Goal: Task Accomplishment & Management: Manage account settings

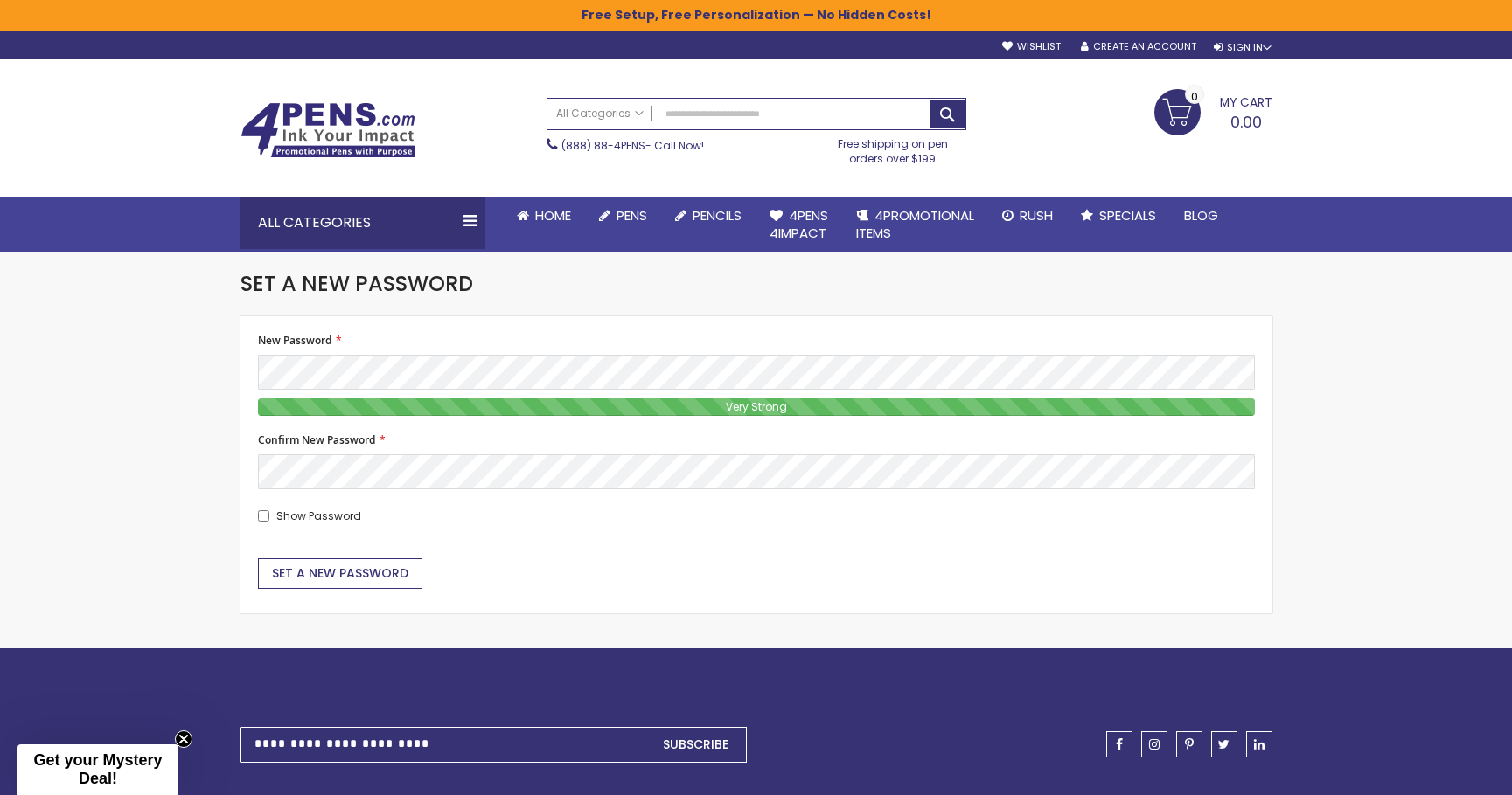
click at [326, 571] on span "Set a New Password" at bounding box center [340, 573] width 137 height 17
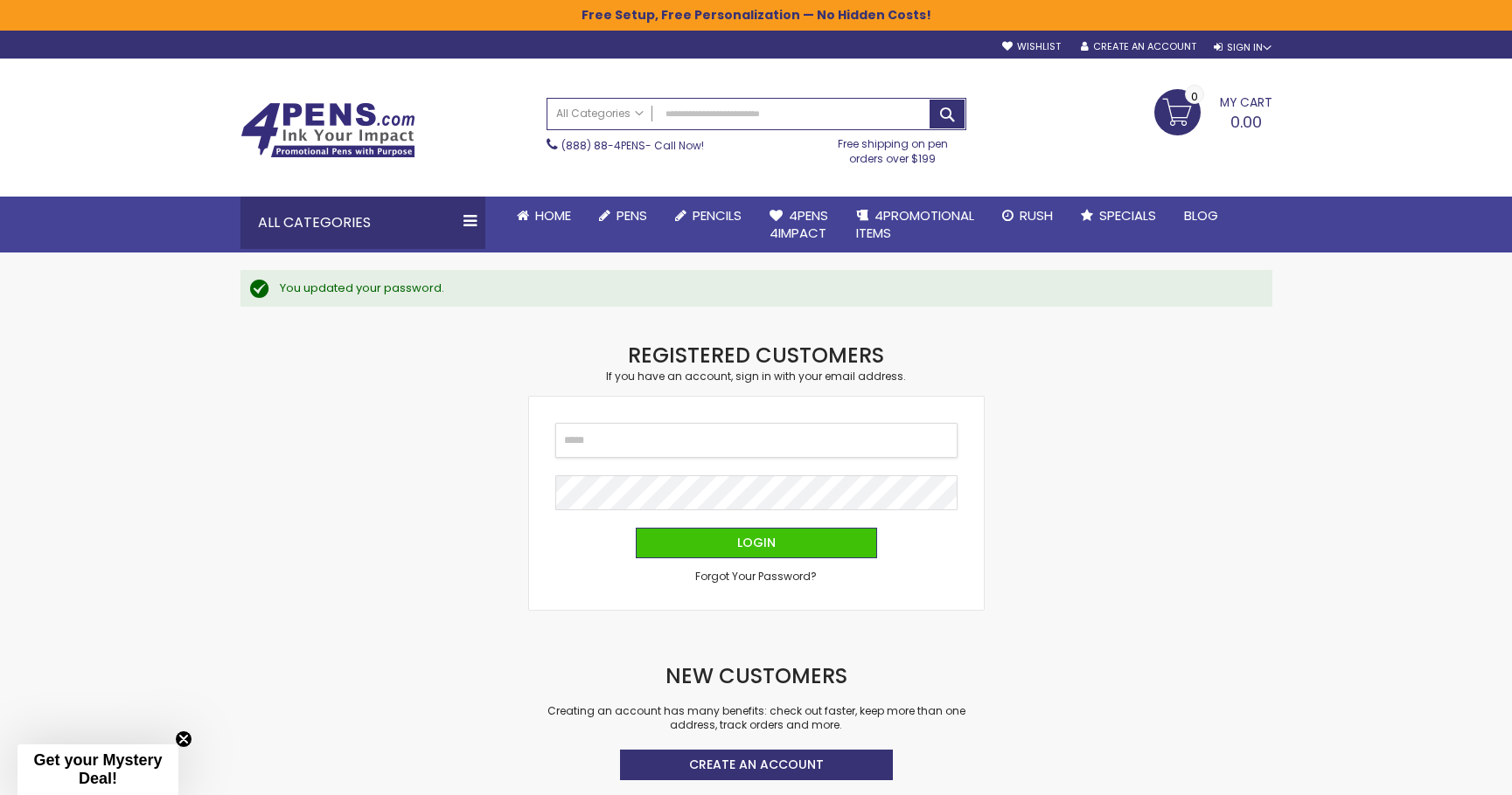
click at [642, 430] on input "Email" at bounding box center [756, 440] width 402 height 35
type input "**********"
click at [781, 548] on button "Login" at bounding box center [756, 543] width 241 height 31
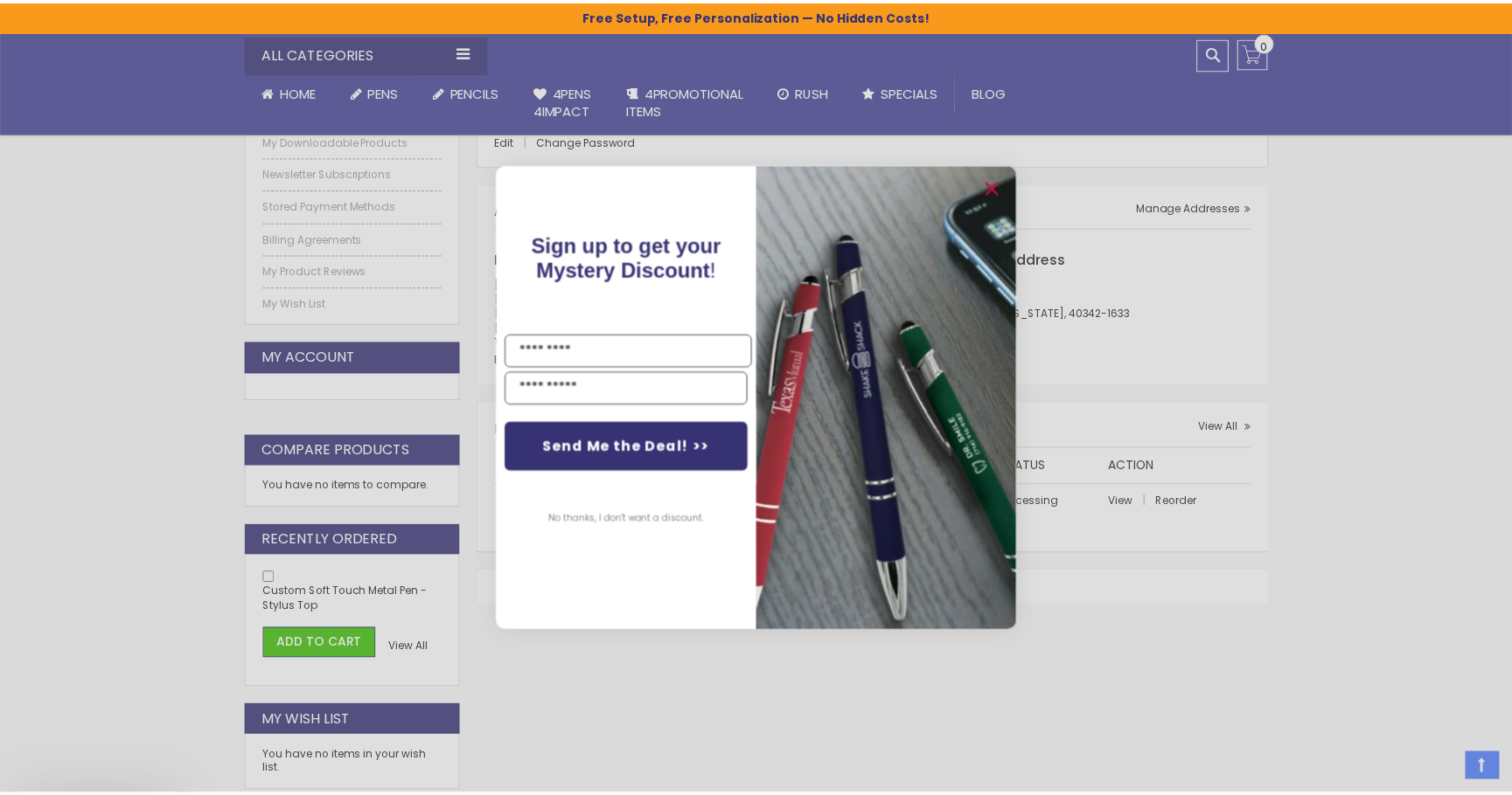
scroll to position [350, 0]
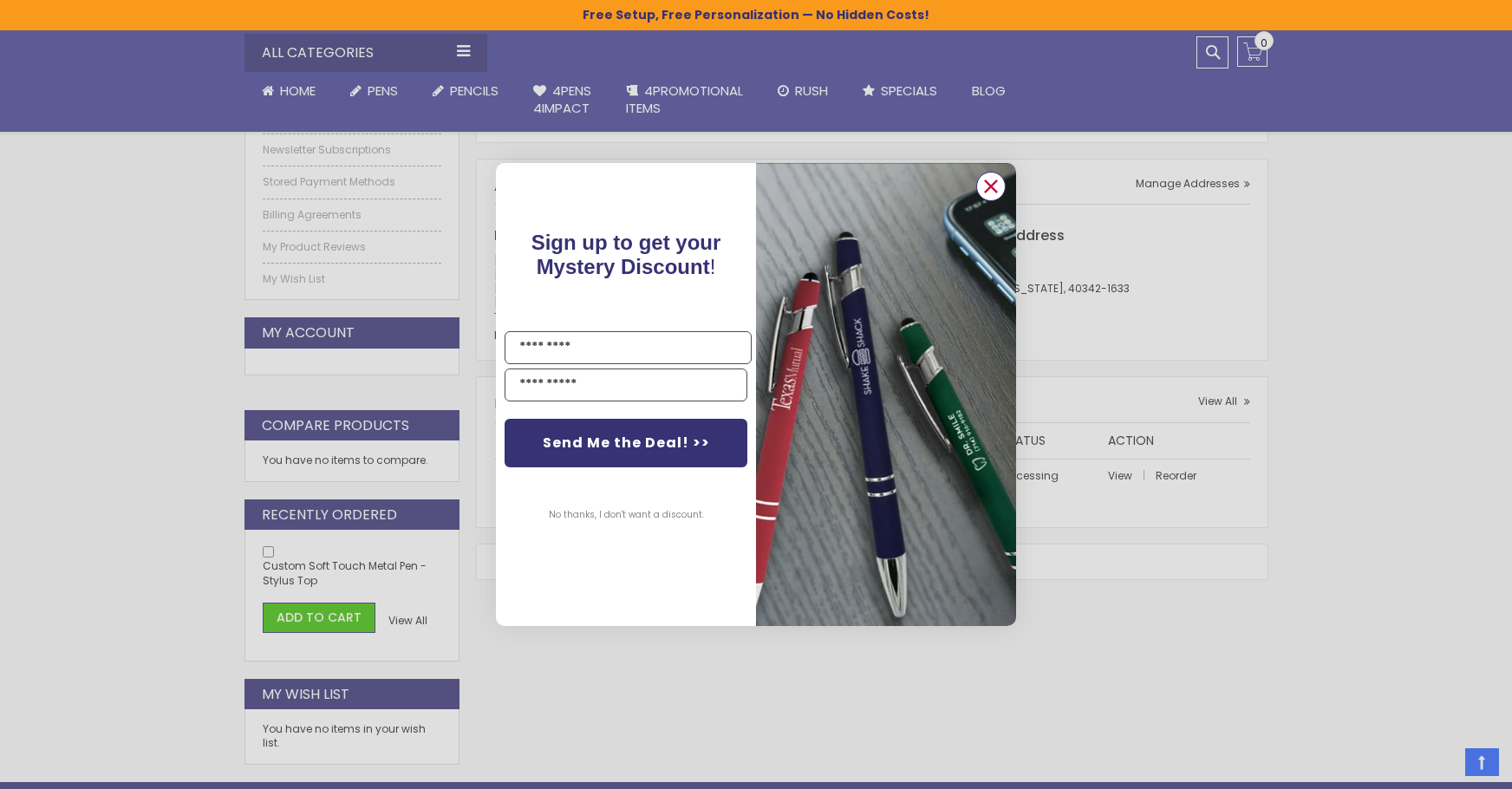
click at [989, 181] on circle "Close dialog" at bounding box center [991, 186] width 26 height 26
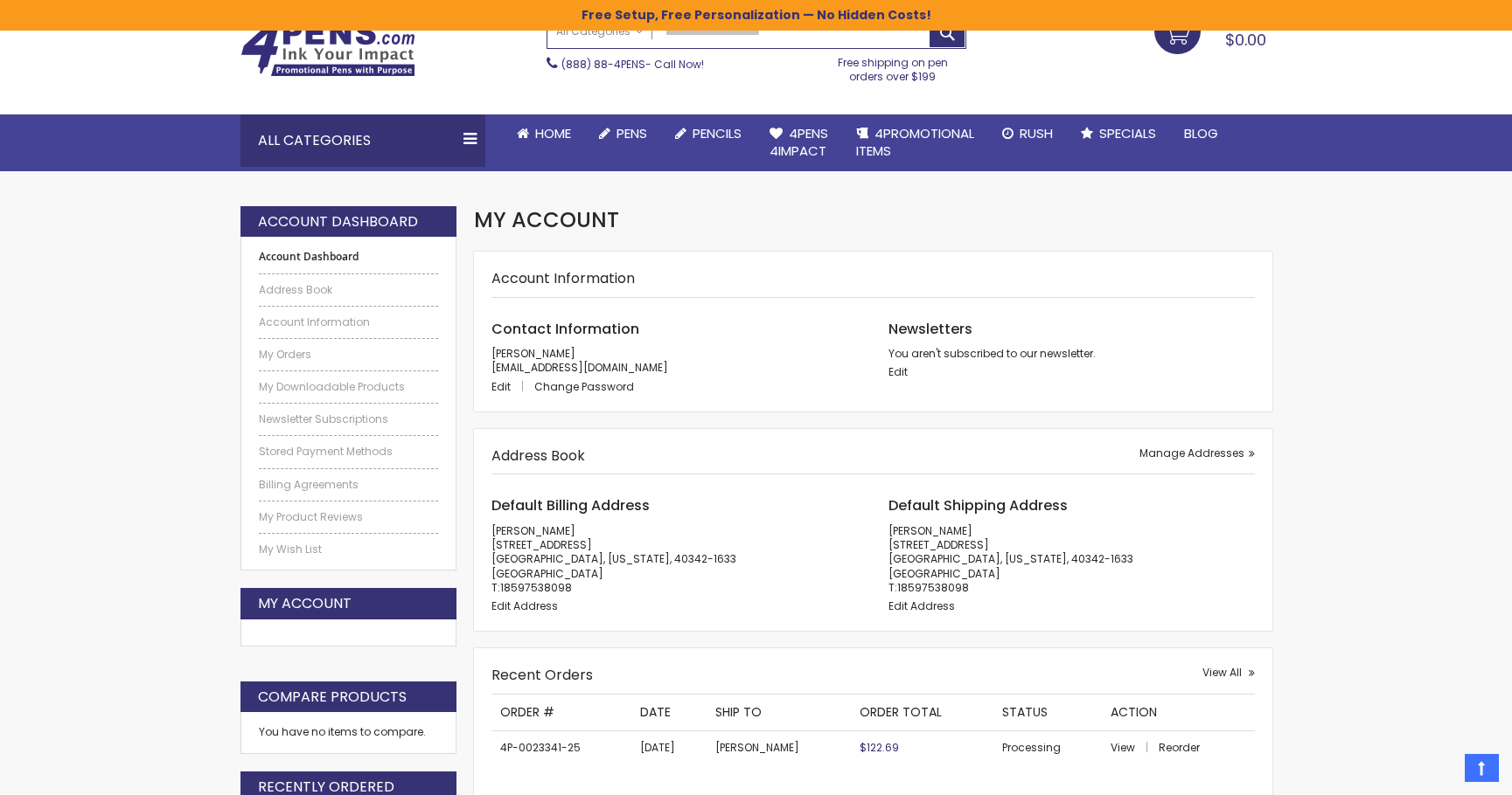
scroll to position [0, 0]
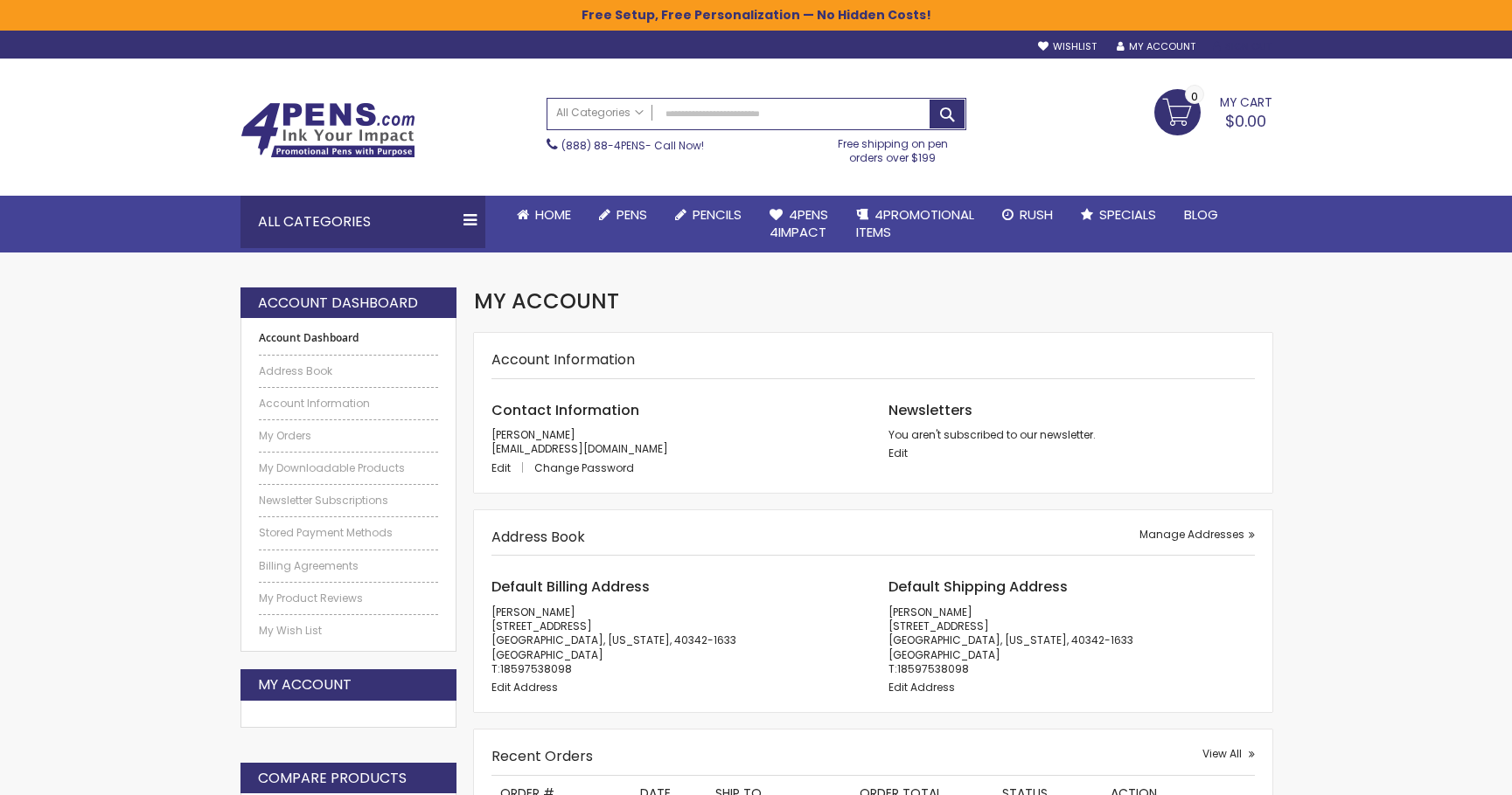
click at [1239, 50] on link "Sign Out" at bounding box center [1242, 46] width 59 height 13
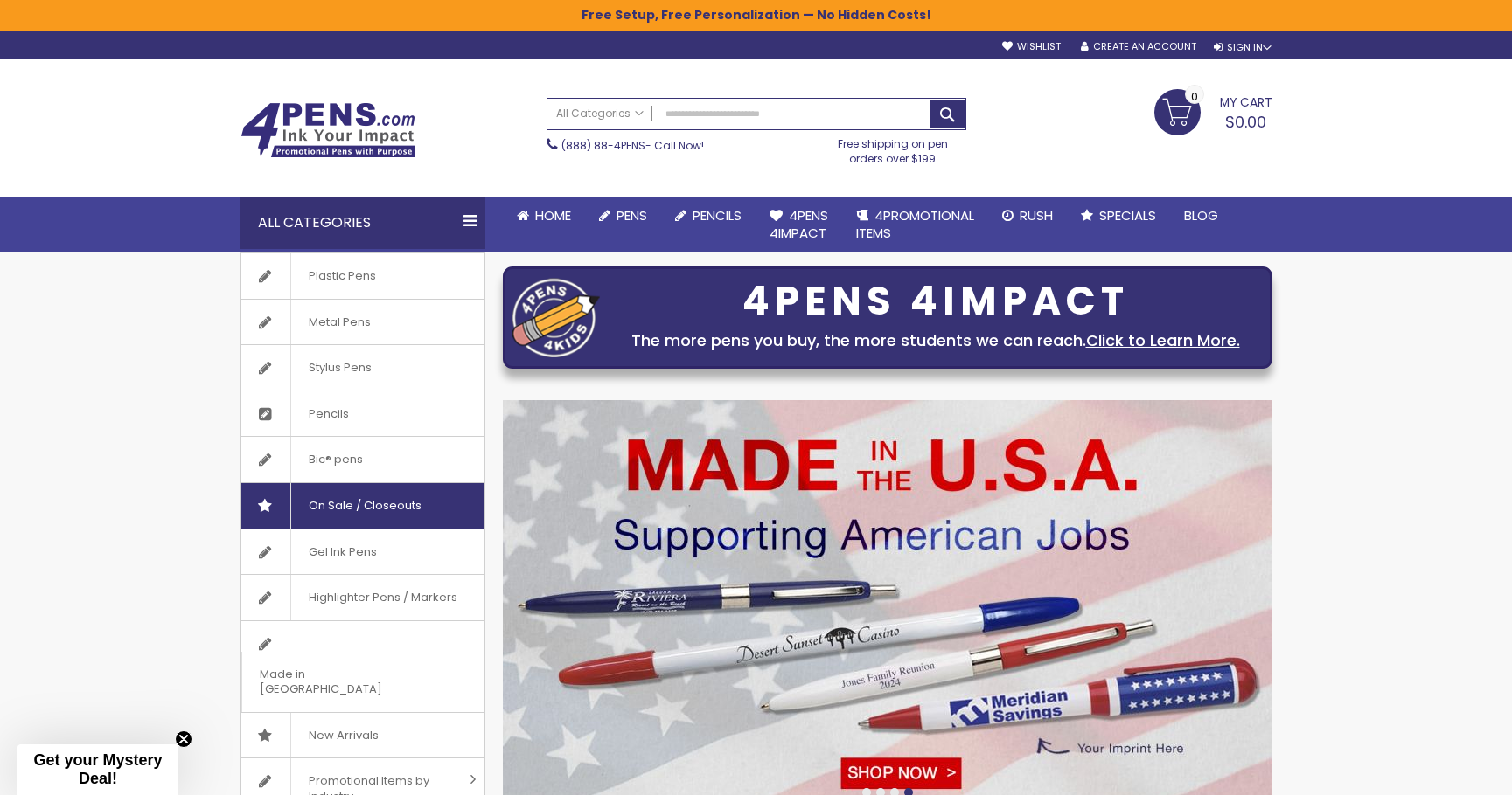
click at [327, 500] on span "On Sale / Closeouts" at bounding box center [364, 506] width 149 height 45
